Goal: Task Accomplishment & Management: Use online tool/utility

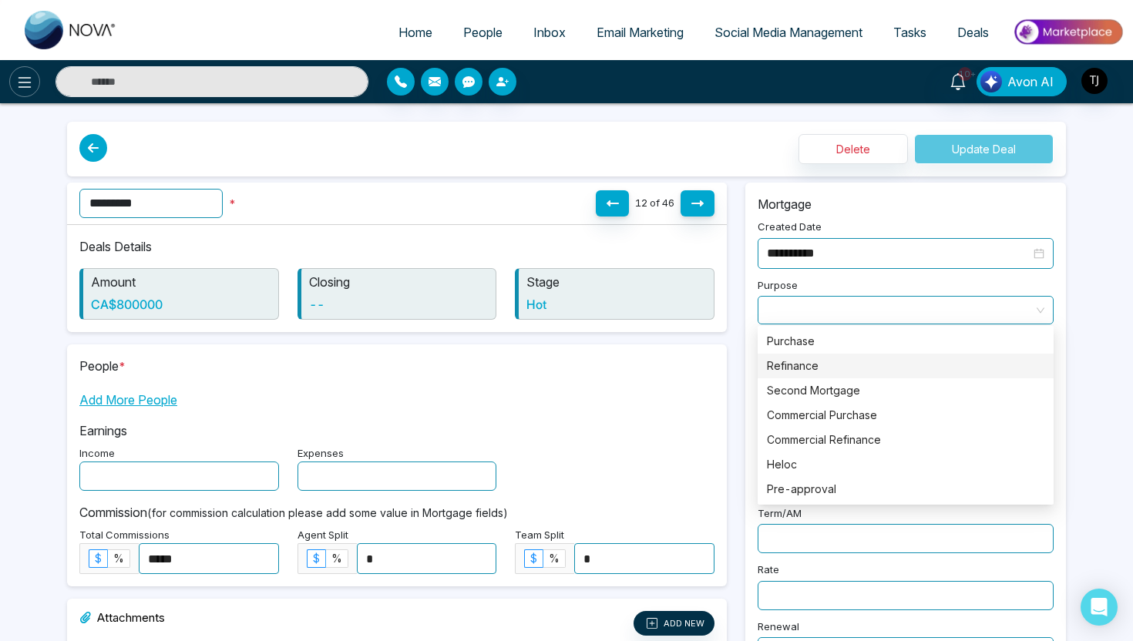
click at [34, 86] on button at bounding box center [24, 81] width 31 height 31
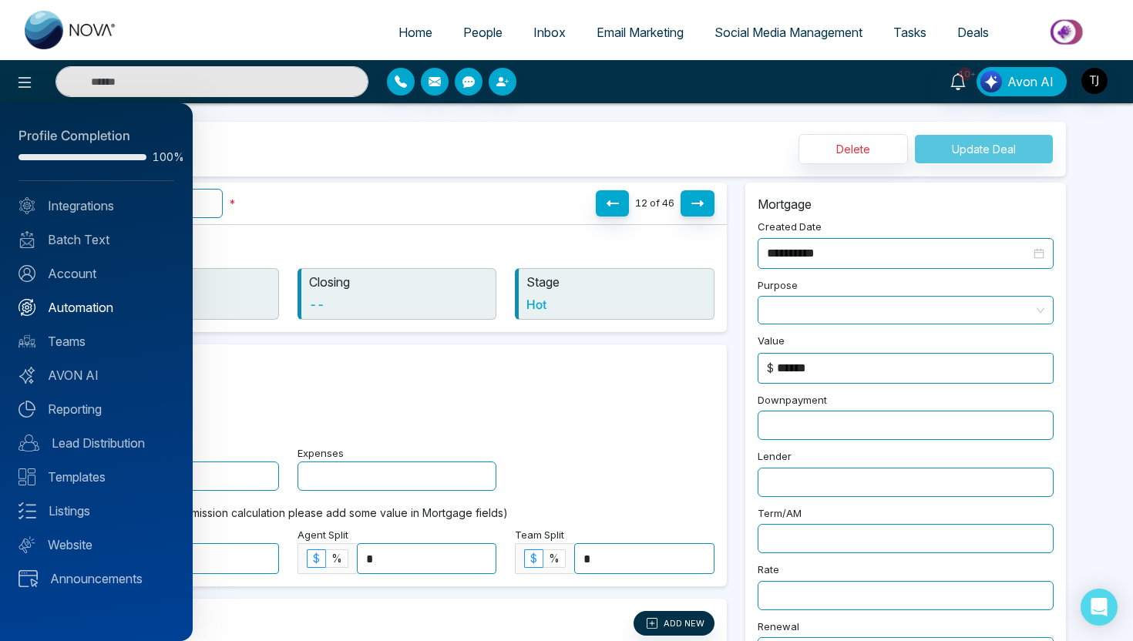
click at [107, 306] on link "Automation" at bounding box center [96, 307] width 156 height 18
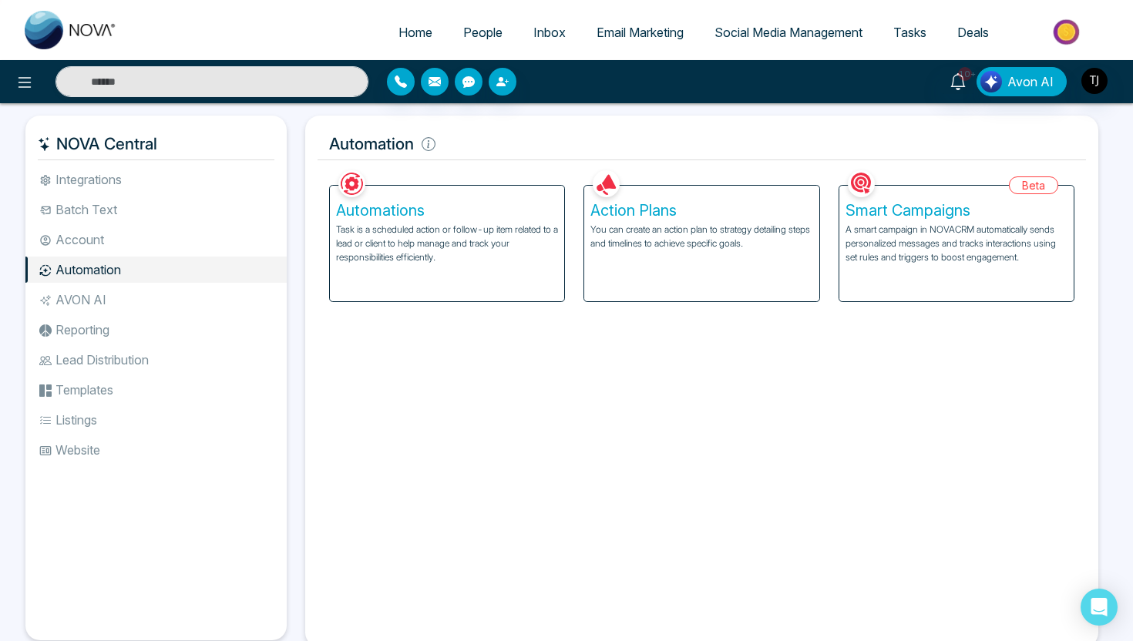
click at [645, 253] on div "Action Plans You can create an action plan to strategy detailing steps and time…" at bounding box center [701, 244] width 234 height 116
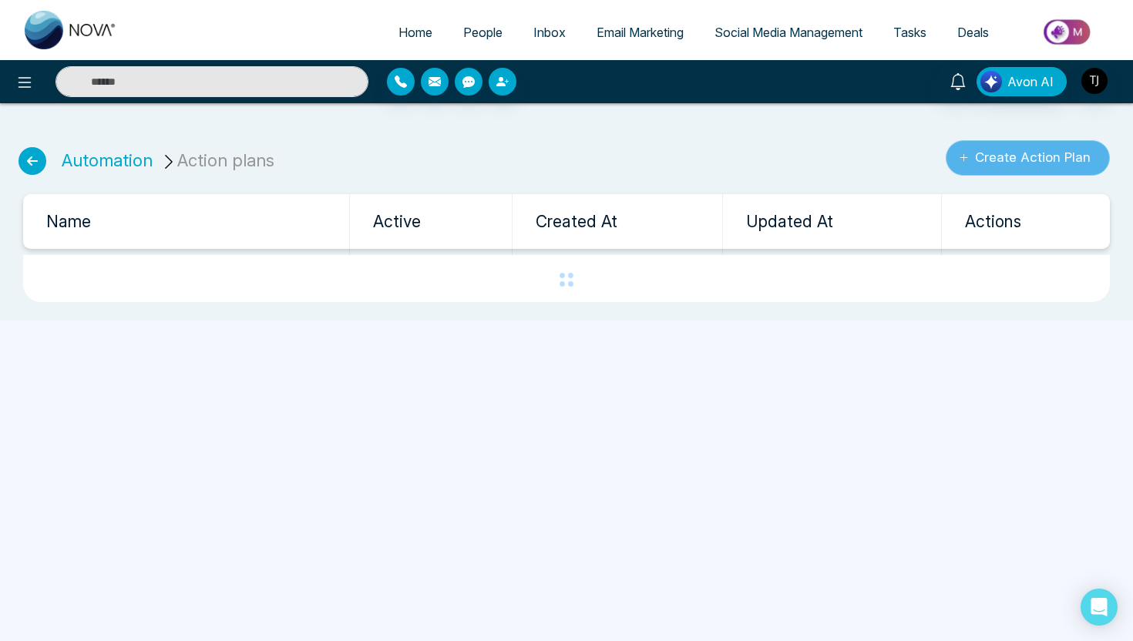
click at [1033, 146] on button "Create Action Plan" at bounding box center [1027, 157] width 164 height 35
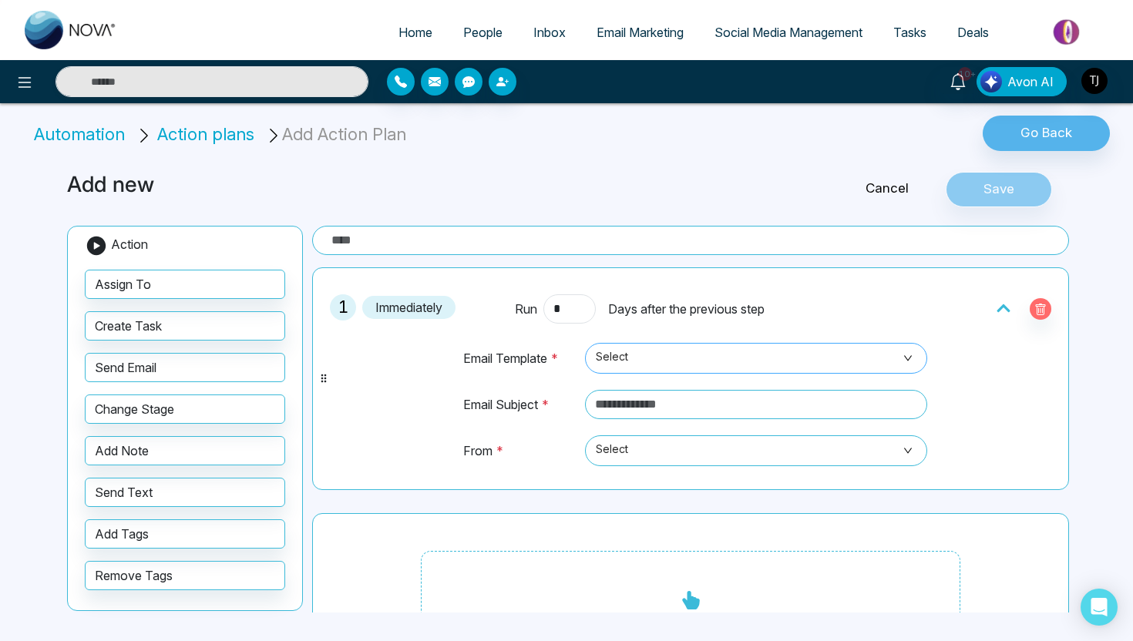
click at [647, 357] on span "Select" at bounding box center [756, 358] width 321 height 26
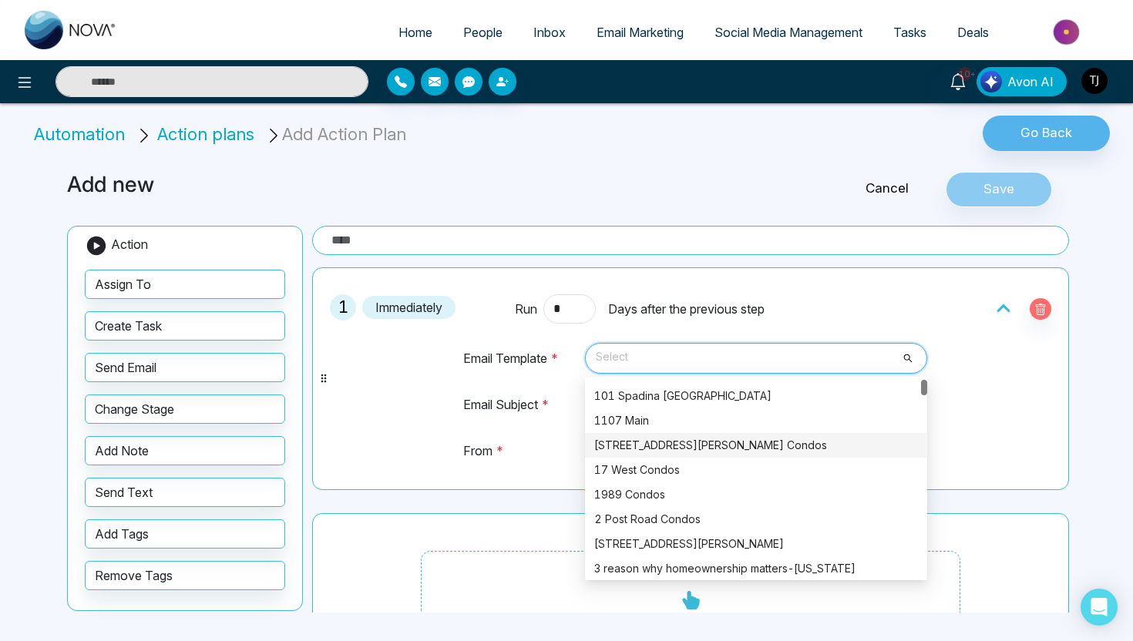
scroll to position [31, 0]
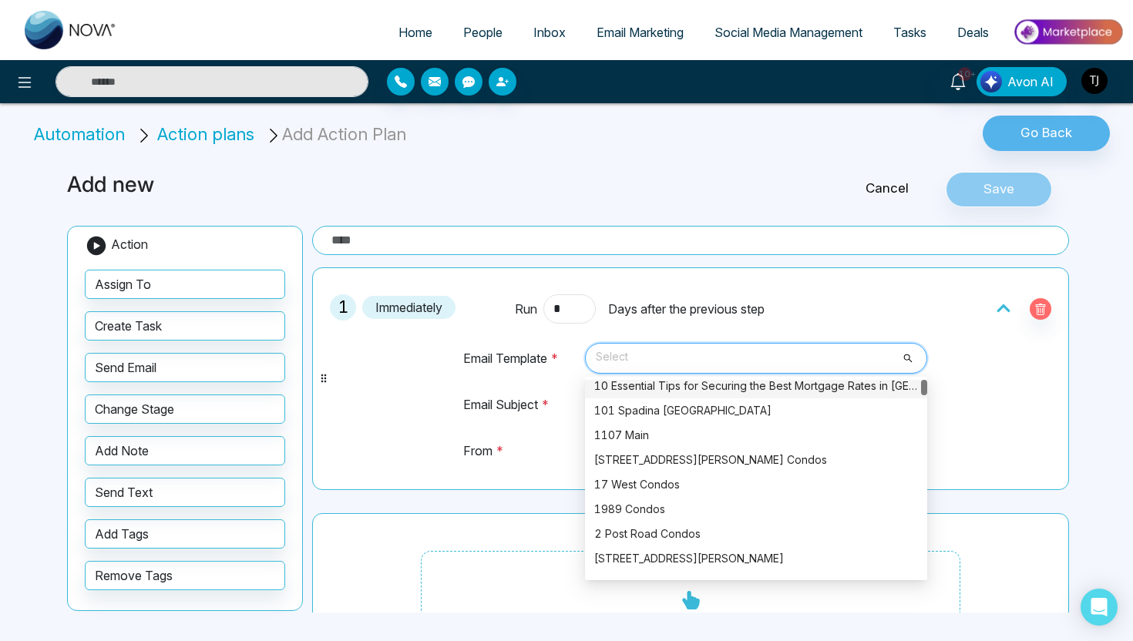
click at [616, 35] on span "Email Marketing" at bounding box center [639, 32] width 87 height 15
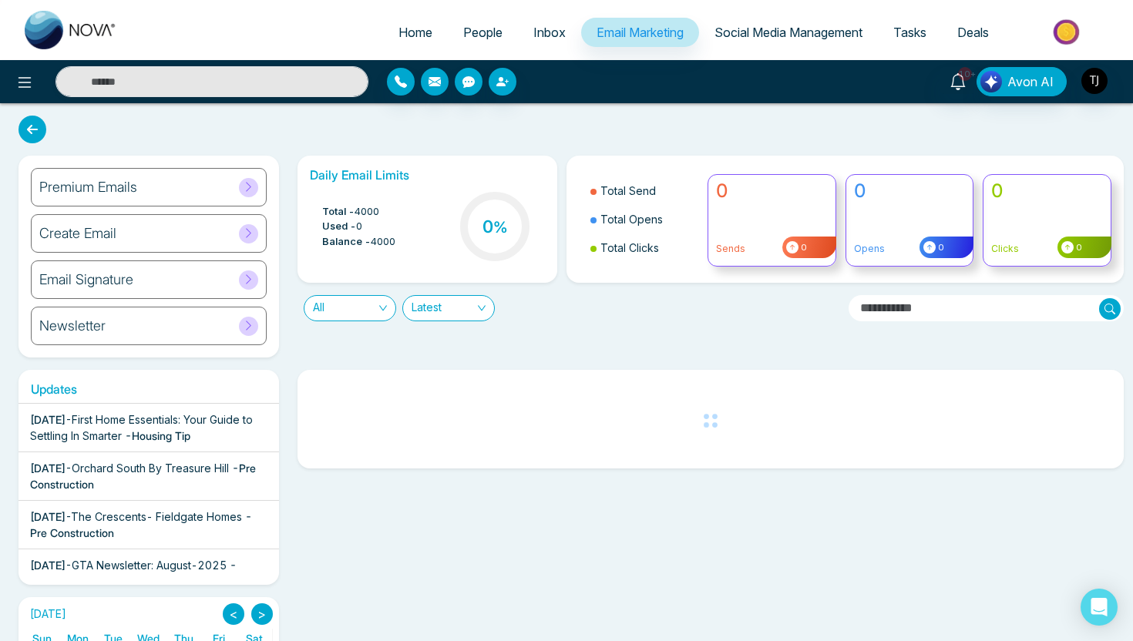
click at [173, 247] on div "Create Email" at bounding box center [149, 233] width 236 height 39
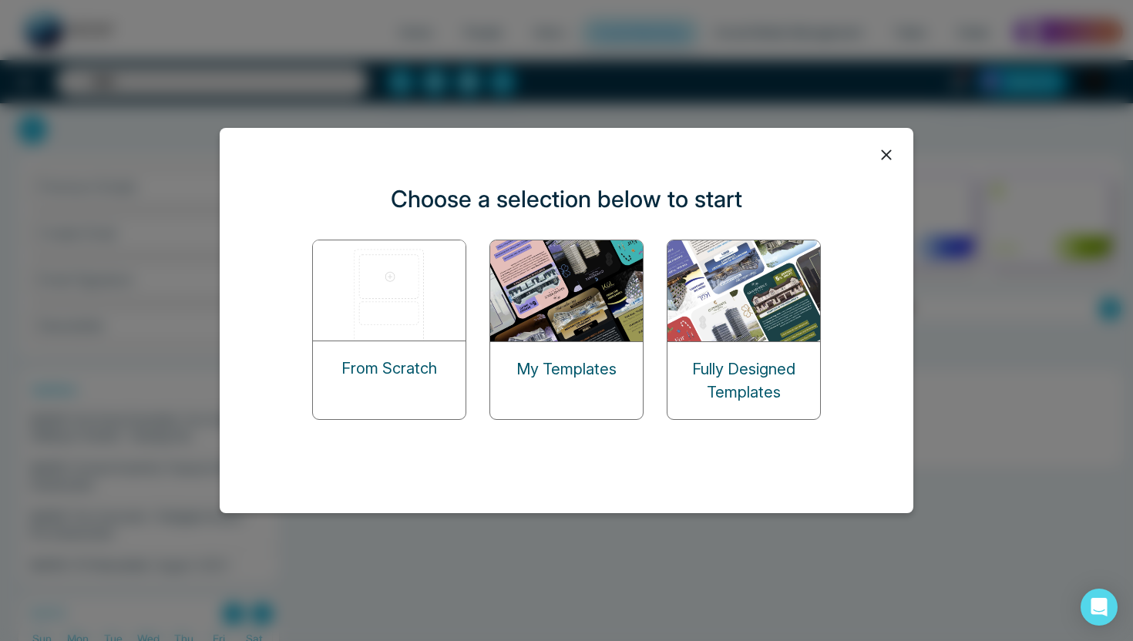
click at [412, 312] on img at bounding box center [390, 290] width 154 height 100
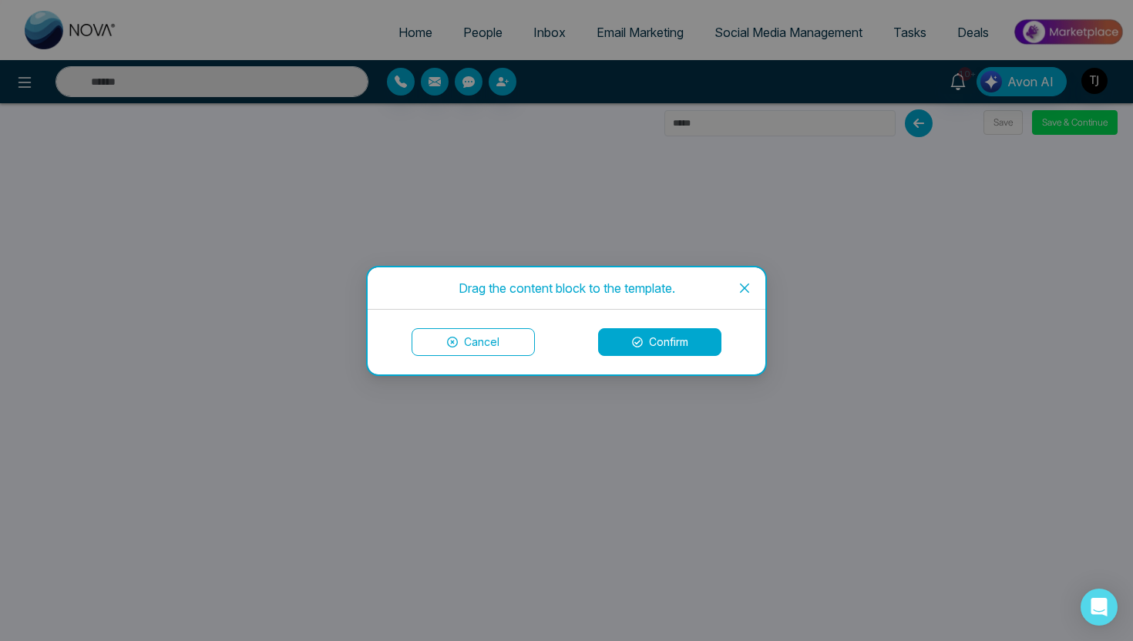
click at [684, 351] on button "Confirm" at bounding box center [659, 342] width 123 height 28
